Goal: Information Seeking & Learning: Learn about a topic

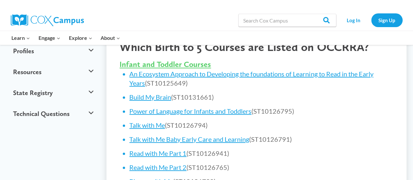
scroll to position [273, 0]
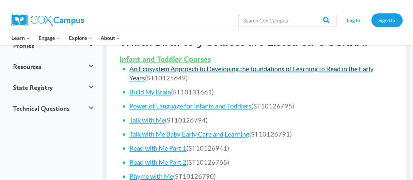
click at [194, 65] on link "An Ecosystem Approach to Developing the foundations of Learning to Read in the …" at bounding box center [251, 73] width 244 height 17
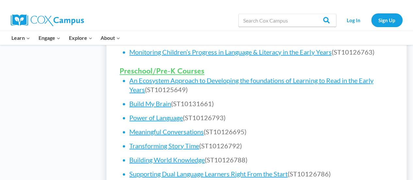
scroll to position [413, 0]
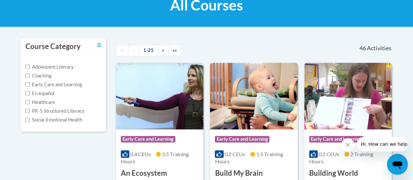
scroll to position [101, 0]
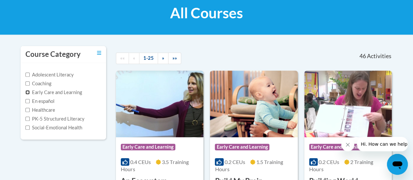
click at [28, 92] on input "Early Care and Learning" at bounding box center [27, 92] width 4 height 4
checkbox input "true"
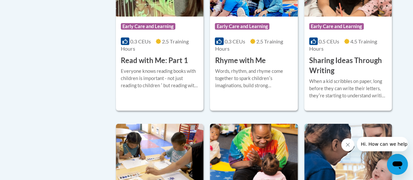
scroll to position [825, 0]
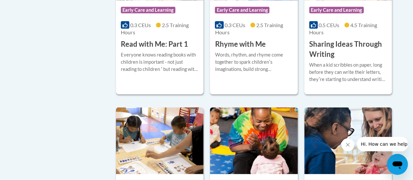
click at [156, 45] on h3 "Read with Me: Part 1" at bounding box center [154, 44] width 67 height 10
